Goal: Task Accomplishment & Management: Manage account settings

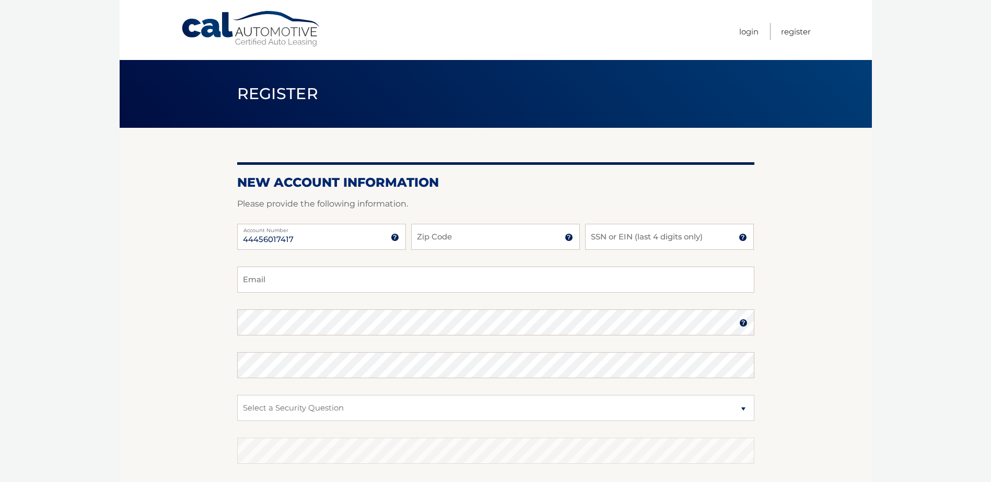
type input "44456017417"
click at [505, 238] on input "Zip Code" at bounding box center [495, 237] width 169 height 26
drag, startPoint x: 505, startPoint y: 238, endPoint x: 498, endPoint y: 239, distance: 7.4
click at [504, 238] on input "Zip Code" at bounding box center [495, 237] width 169 height 26
type input "18104"
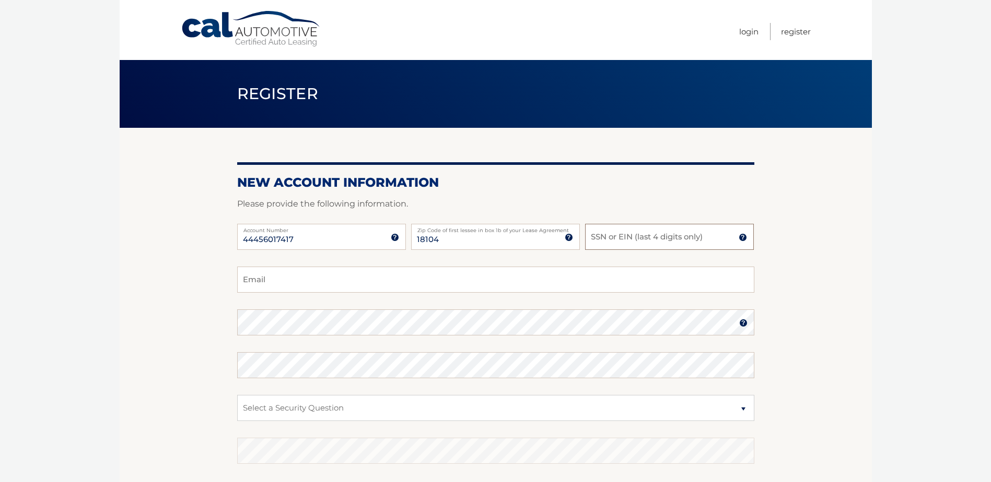
click at [641, 243] on input "SSN or EIN (last 4 digits only)" at bounding box center [669, 237] width 169 height 26
type input "5111"
click at [401, 286] on input "Email" at bounding box center [495, 280] width 517 height 26
type input "i8dacookie@aol.com"
click at [745, 403] on select "Select a Security Question What was the name of your elementary school? What is…" at bounding box center [495, 408] width 517 height 26
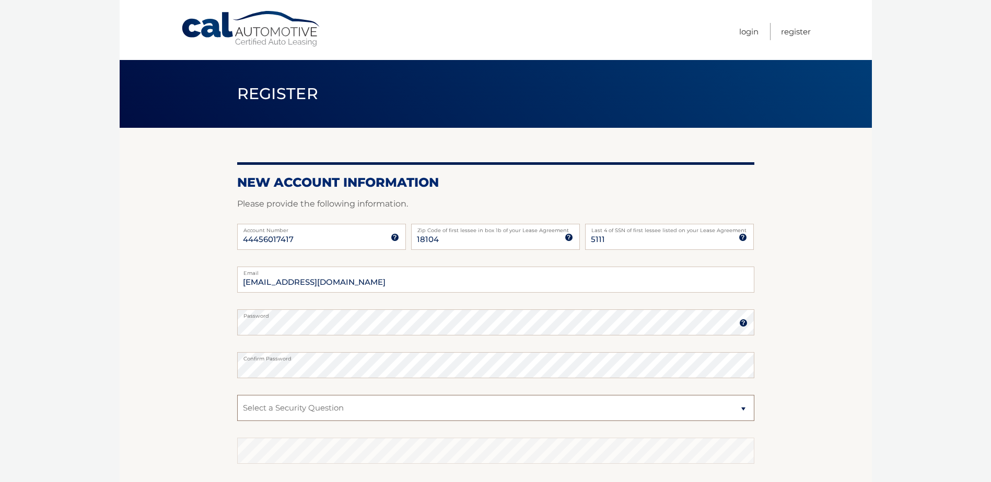
select select "1"
click at [237, 395] on select "Select a Security Question What was the name of your elementary school? What is…" at bounding box center [495, 408] width 517 height 26
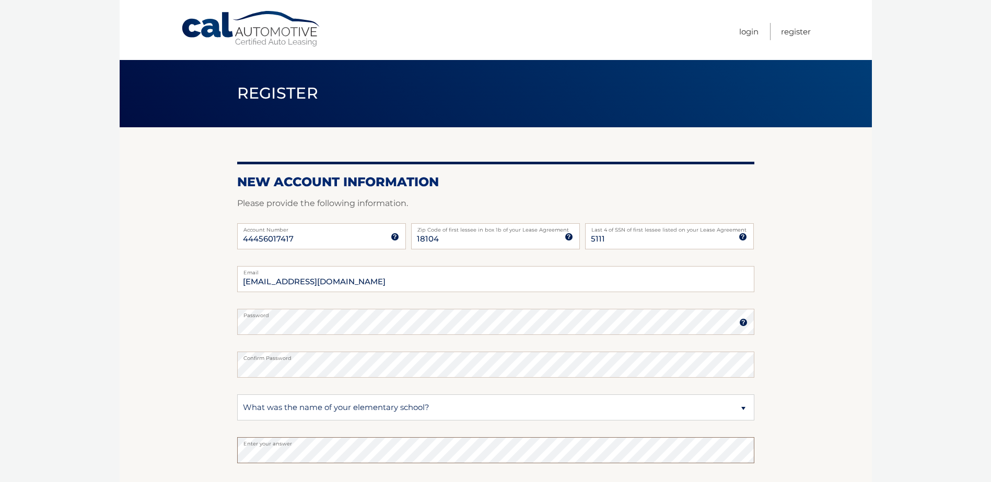
scroll to position [133, 0]
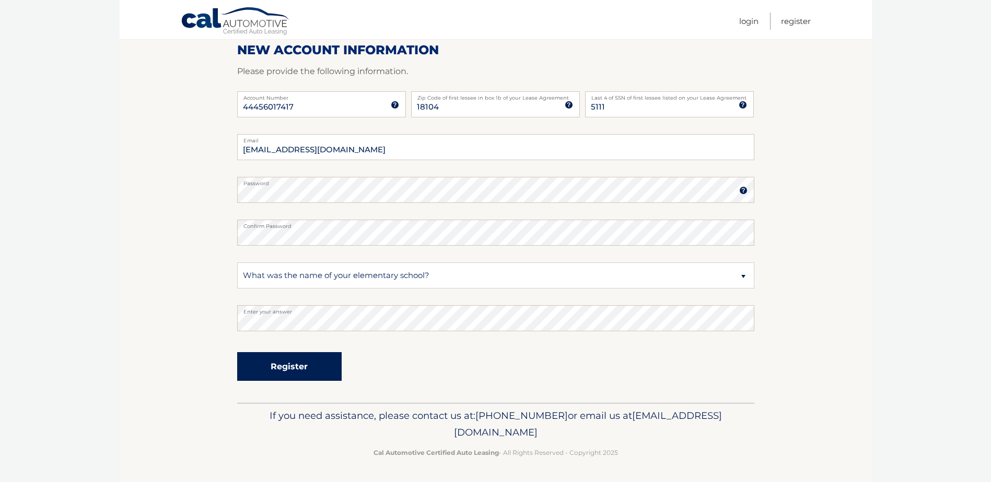
click at [306, 378] on button "Register" at bounding box center [289, 366] width 104 height 29
click at [298, 369] on button "Register" at bounding box center [289, 366] width 104 height 29
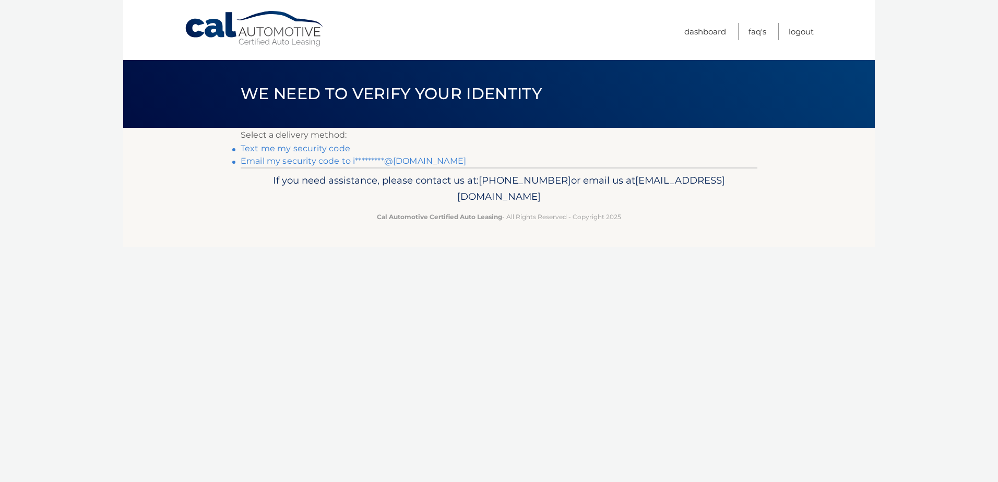
click at [326, 150] on link "Text me my security code" at bounding box center [296, 149] width 110 height 10
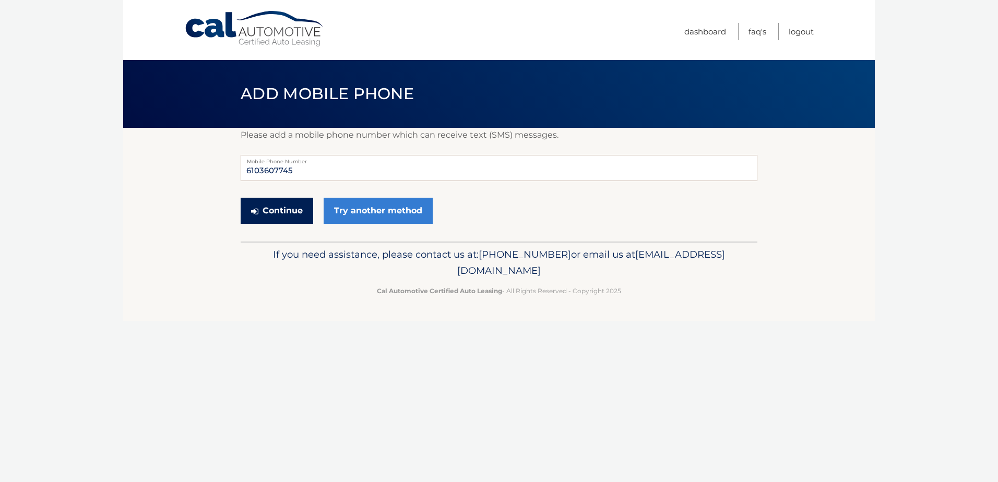
click at [291, 212] on button "Continue" at bounding box center [277, 211] width 73 height 26
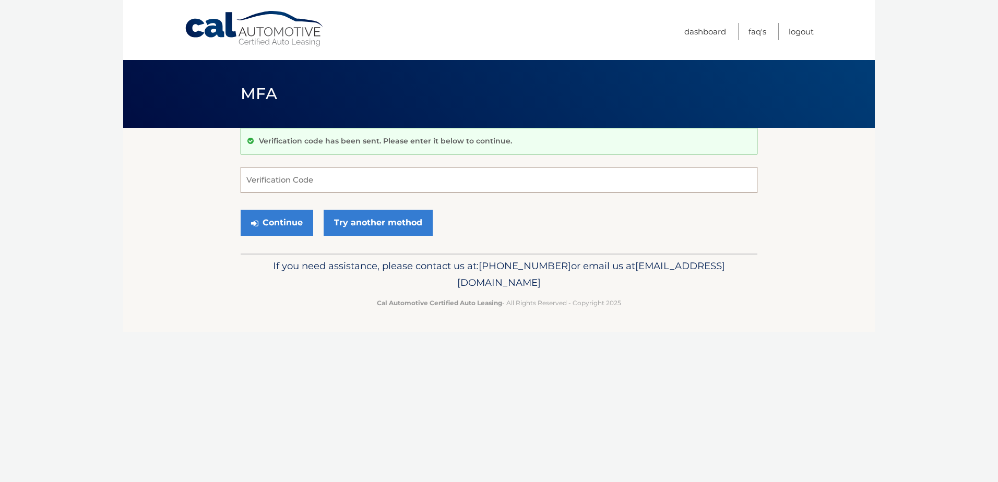
click at [317, 178] on input "Verification Code" at bounding box center [499, 180] width 517 height 26
type input "337669"
click at [290, 219] on button "Continue" at bounding box center [277, 223] width 73 height 26
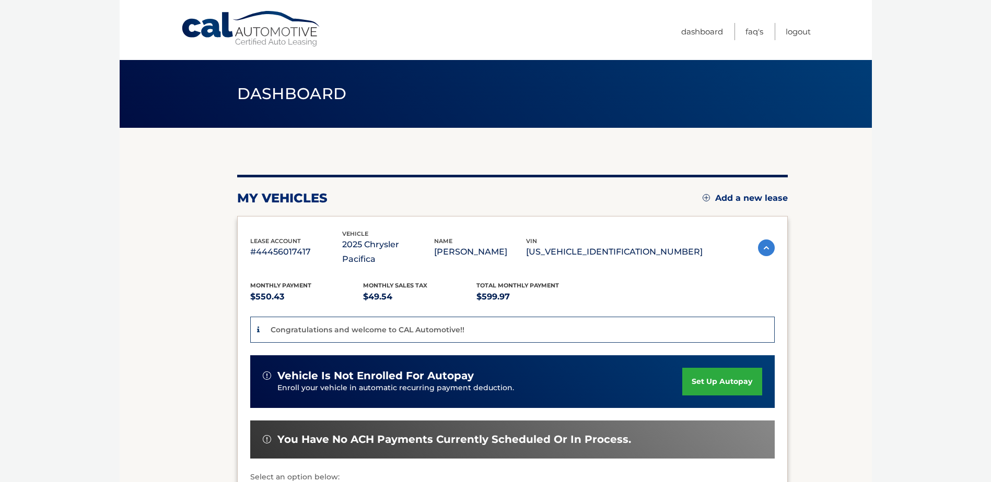
click at [713, 369] on link "set up autopay" at bounding box center [721, 382] width 79 height 28
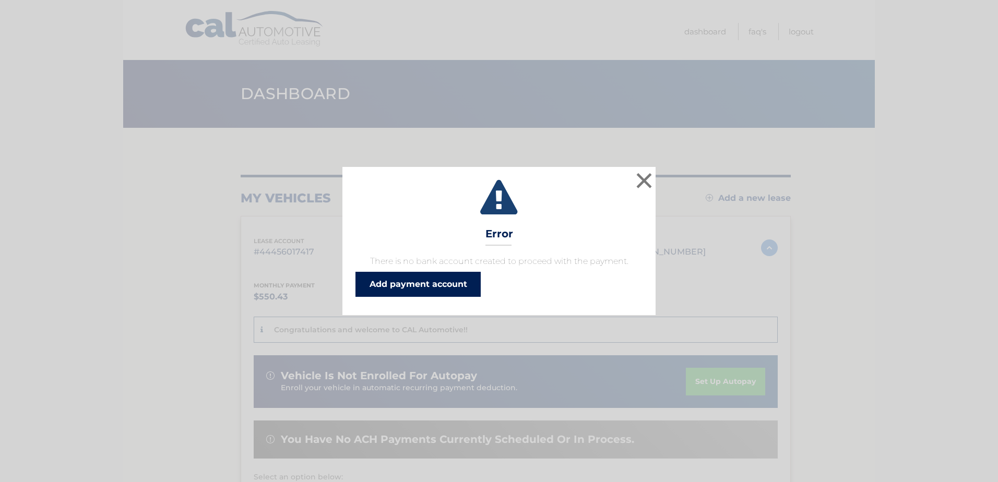
click at [406, 285] on link "Add payment account" at bounding box center [418, 284] width 125 height 25
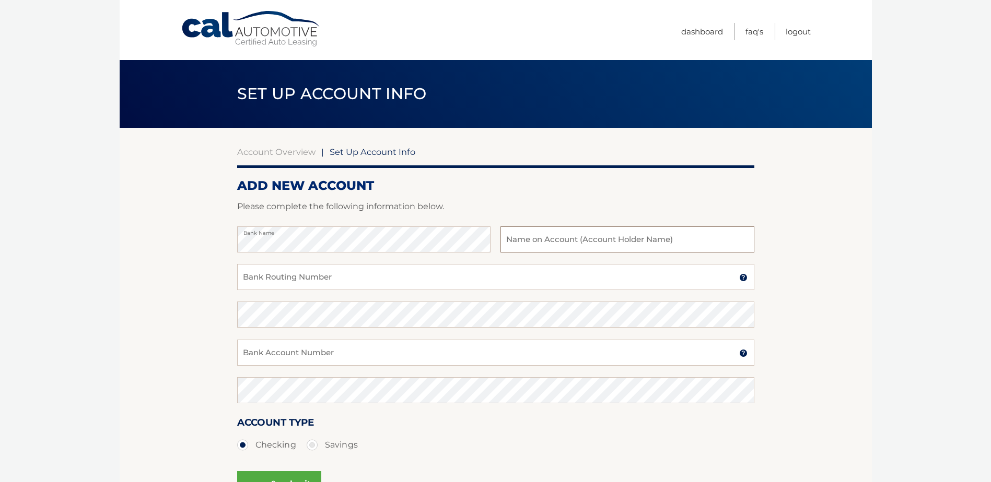
click at [589, 233] on input "text" at bounding box center [626, 240] width 253 height 26
type input "[PERSON_NAME]"
click at [401, 279] on input "Bank Routing Number" at bounding box center [495, 277] width 517 height 26
type input "031302997"
click at [490, 356] on input "Bank Account Number" at bounding box center [495, 353] width 517 height 26
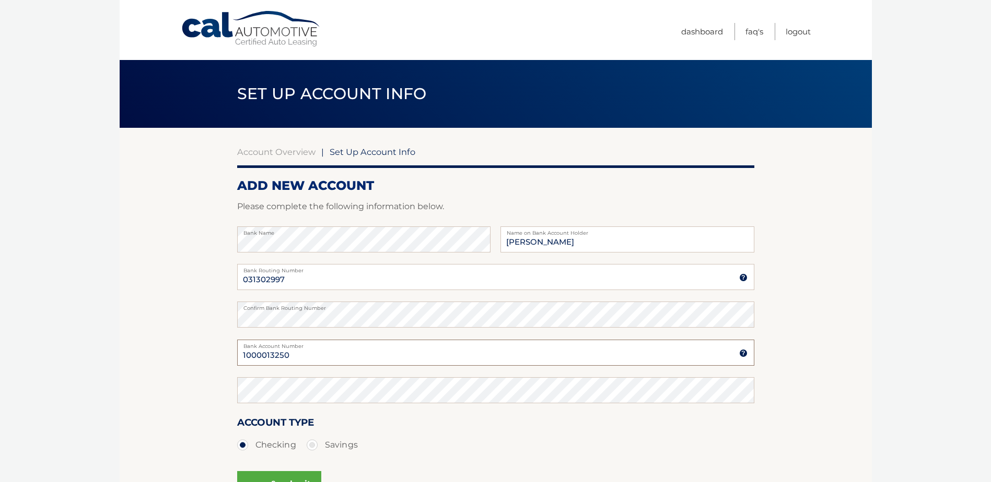
type input "1000013250"
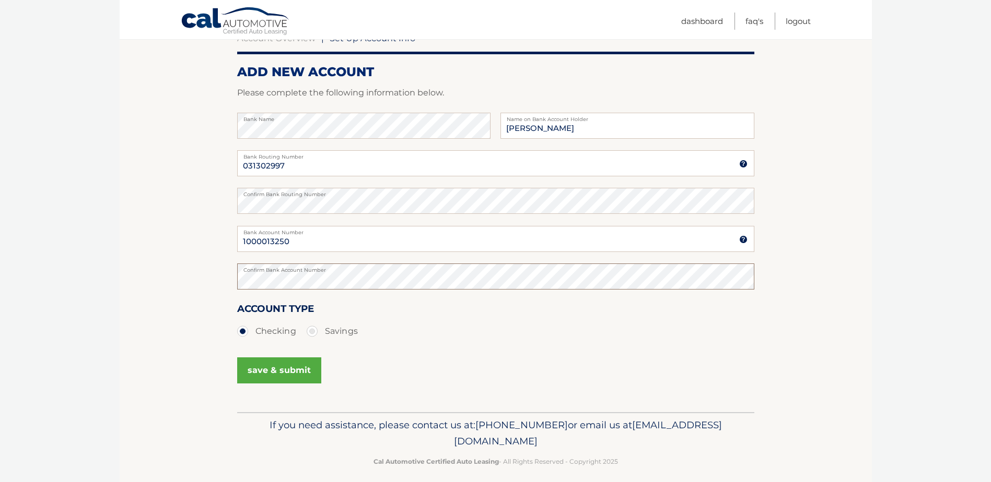
scroll to position [123, 0]
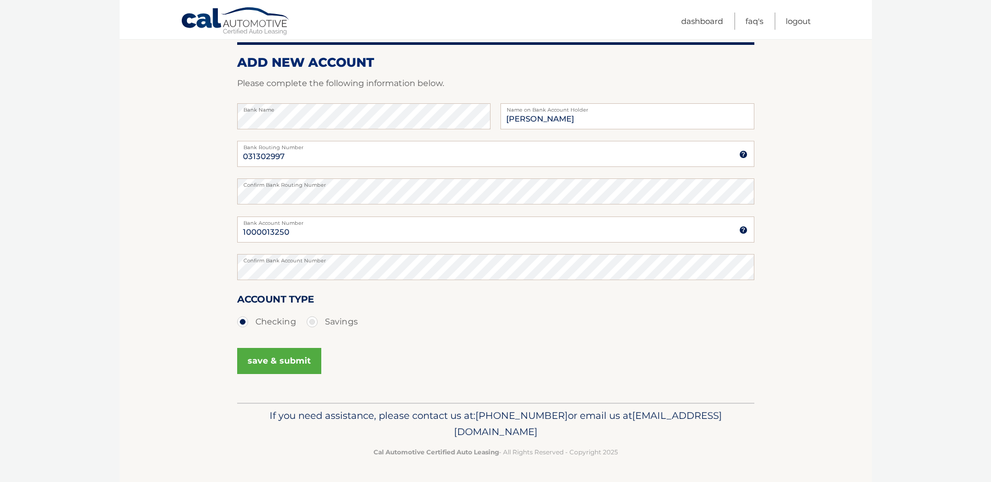
click at [291, 368] on button "save & submit" at bounding box center [279, 361] width 84 height 26
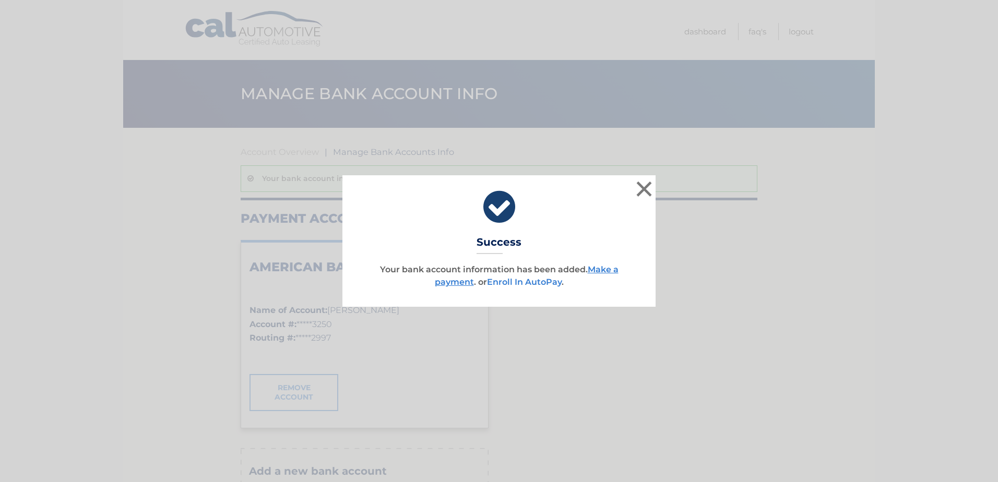
click at [540, 282] on link "Enroll In AutoPay" at bounding box center [524, 282] width 75 height 10
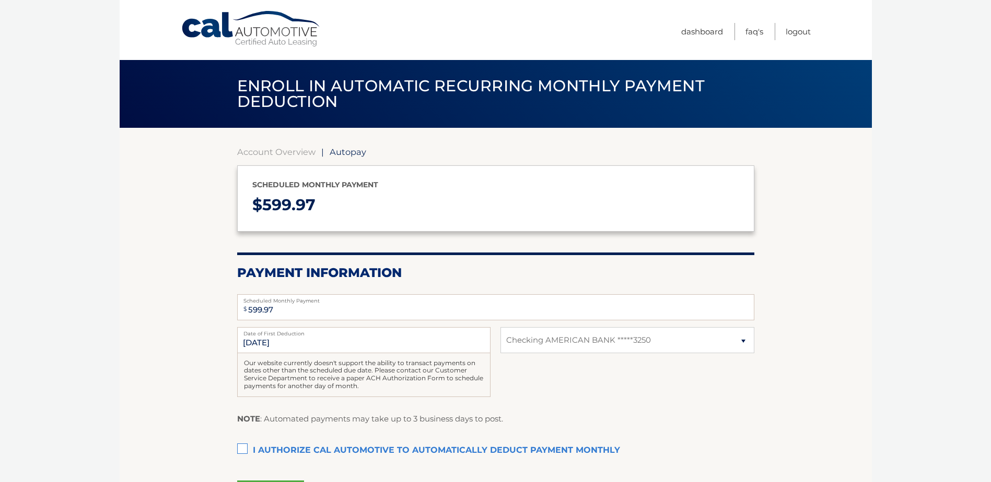
select select "Y2QzNTVkOGItODQ0NS00NzIxLWI5ODEtMTVlMGYxYTQ0YmQx"
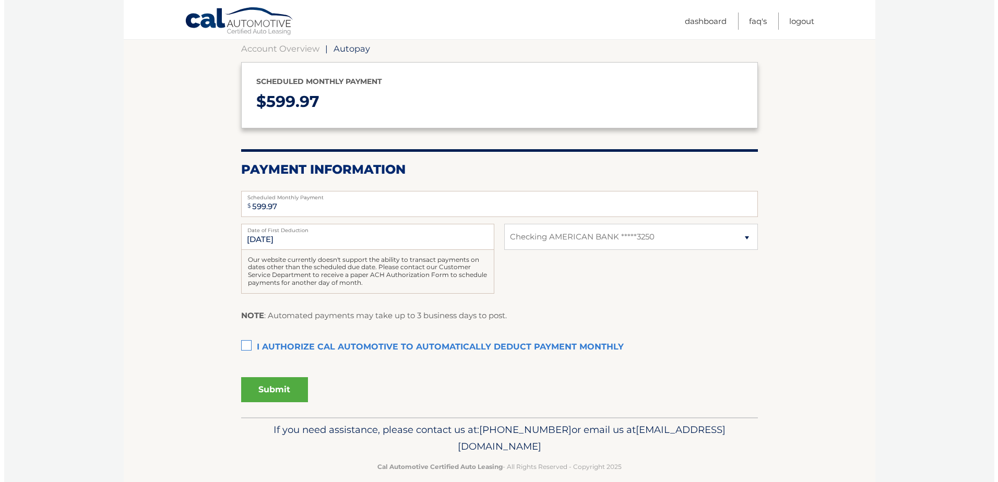
scroll to position [104, 0]
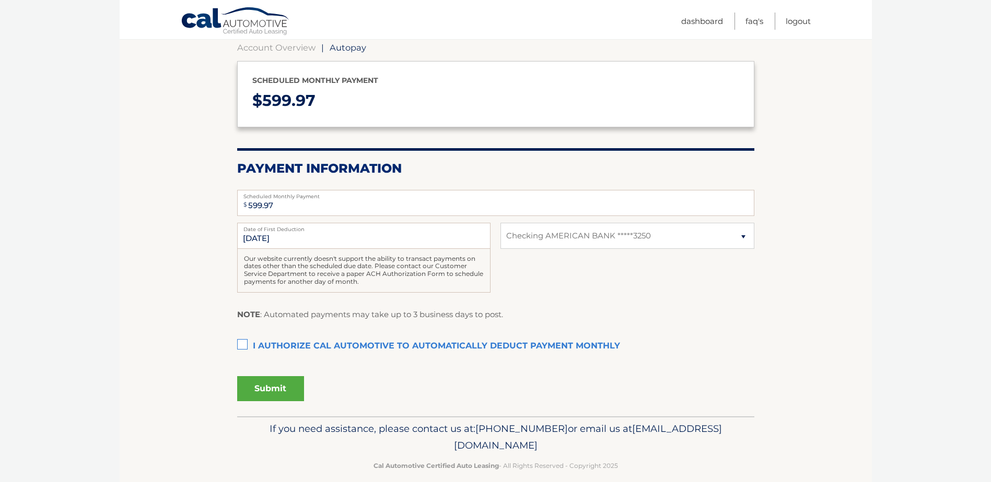
click at [243, 346] on label "I authorize cal automotive to automatically deduct payment monthly This checkbo…" at bounding box center [495, 346] width 517 height 21
click at [0, 0] on input "I authorize cal automotive to automatically deduct payment monthly This checkbo…" at bounding box center [0, 0] width 0 height 0
click at [273, 393] on button "Submit" at bounding box center [270, 388] width 67 height 25
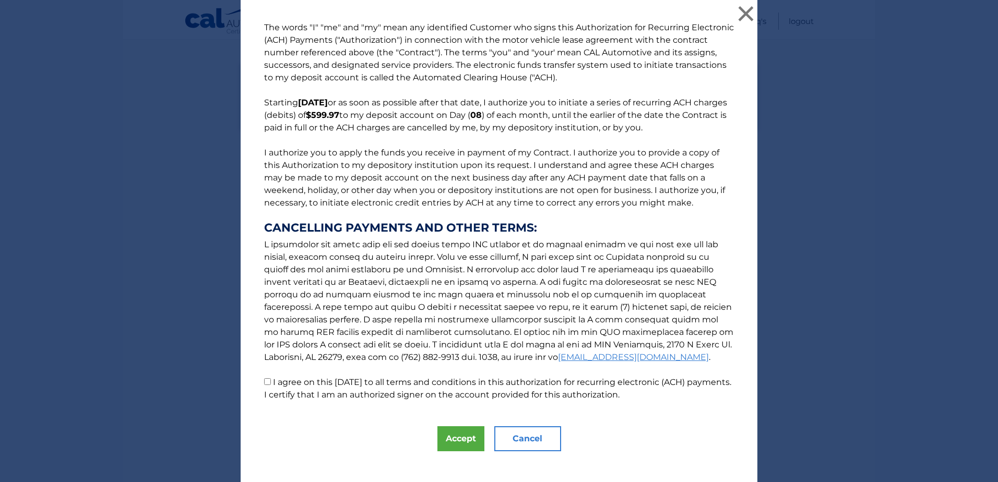
click at [264, 382] on input "I agree on this 10/02/2025 to all terms and conditions in this authorization fo…" at bounding box center [267, 382] width 7 height 7
checkbox input "true"
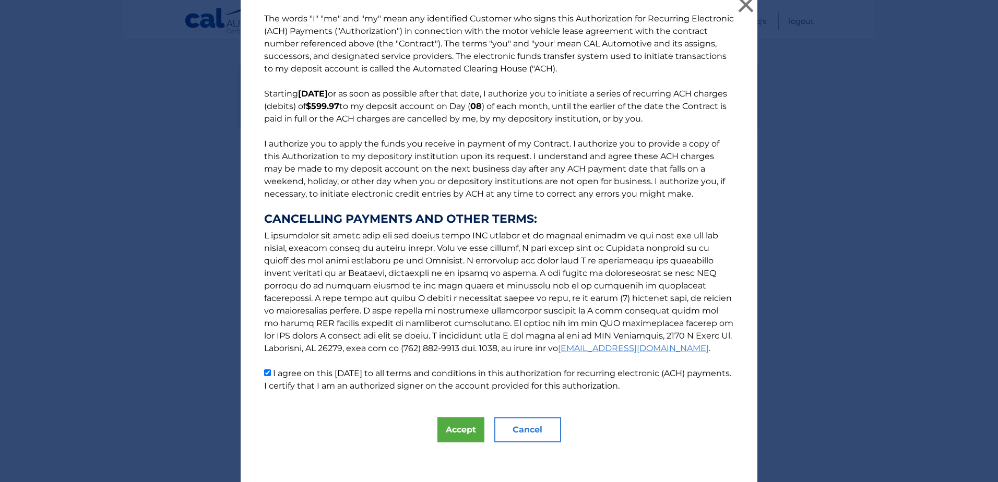
scroll to position [11, 0]
click at [461, 433] on button "Accept" at bounding box center [461, 428] width 47 height 25
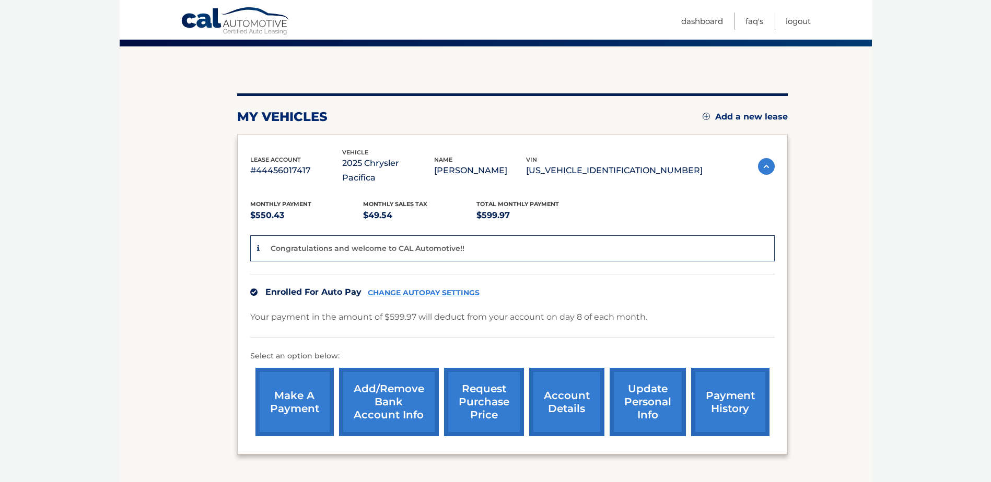
scroll to position [104, 0]
